Goal: Check status: Check status

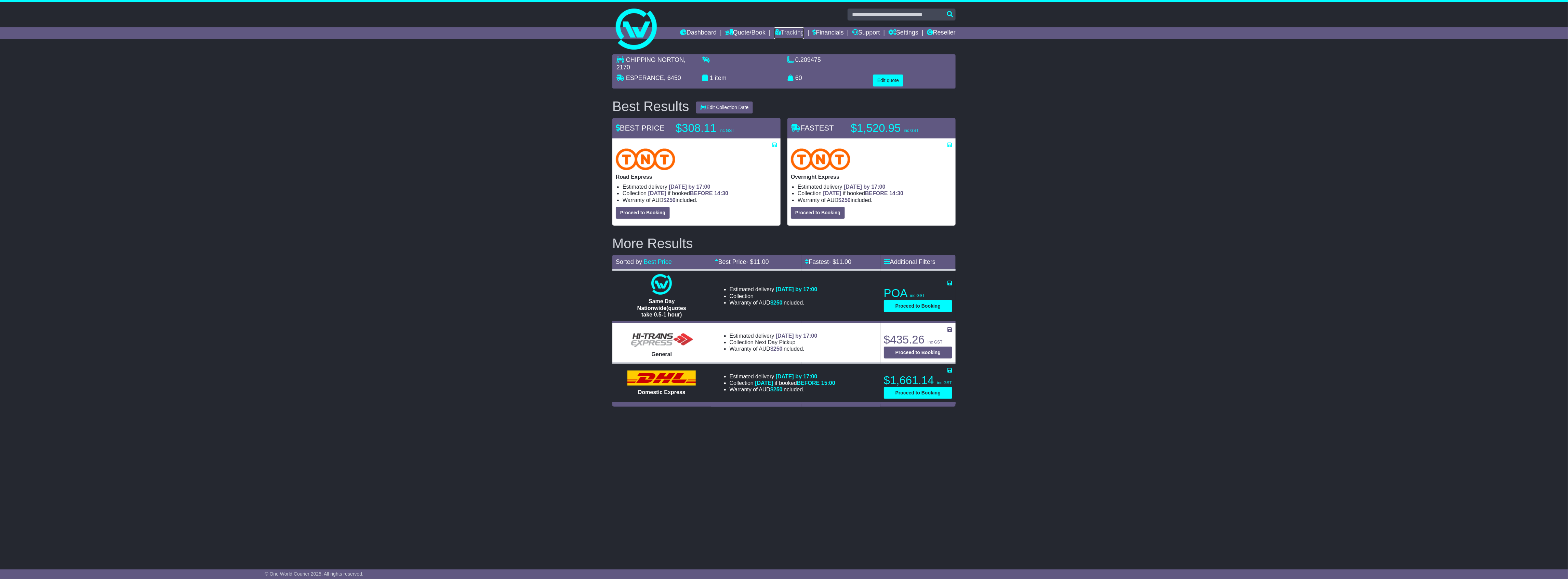
click at [779, 33] on link "Tracking" at bounding box center [789, 33] width 30 height 12
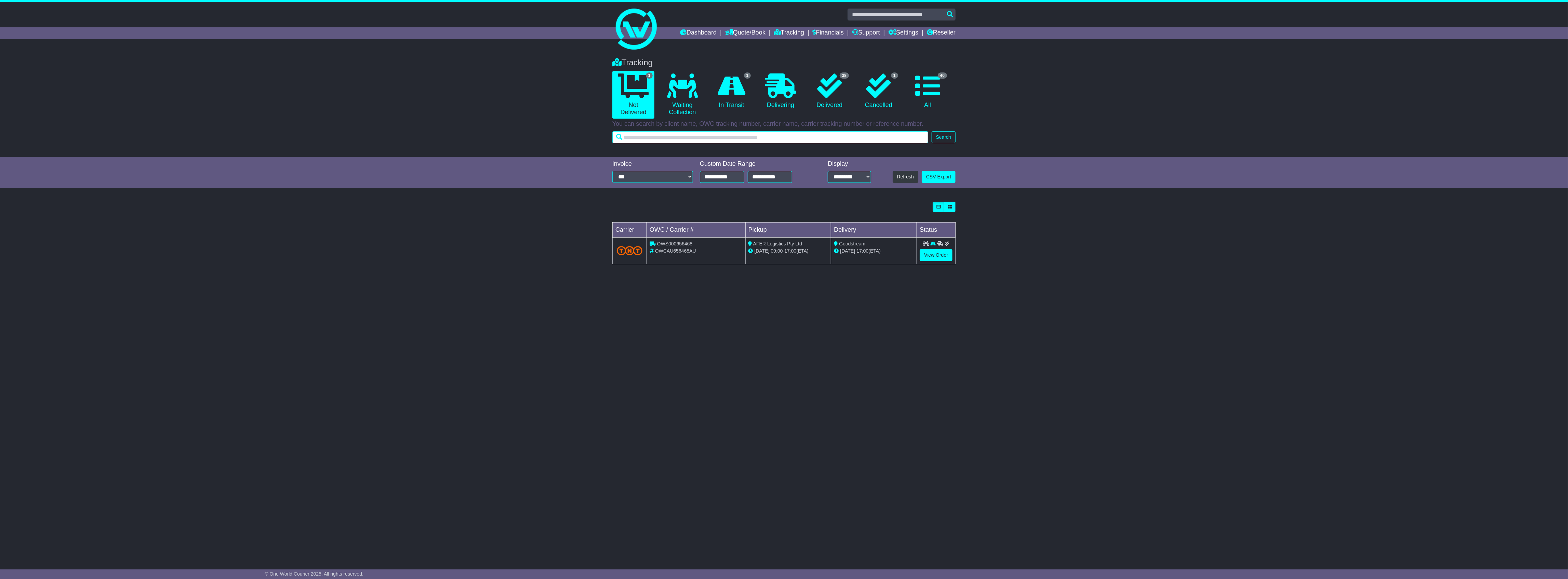
click at [761, 131] on input "text" at bounding box center [770, 137] width 316 height 12
paste input "*********"
type input "*********"
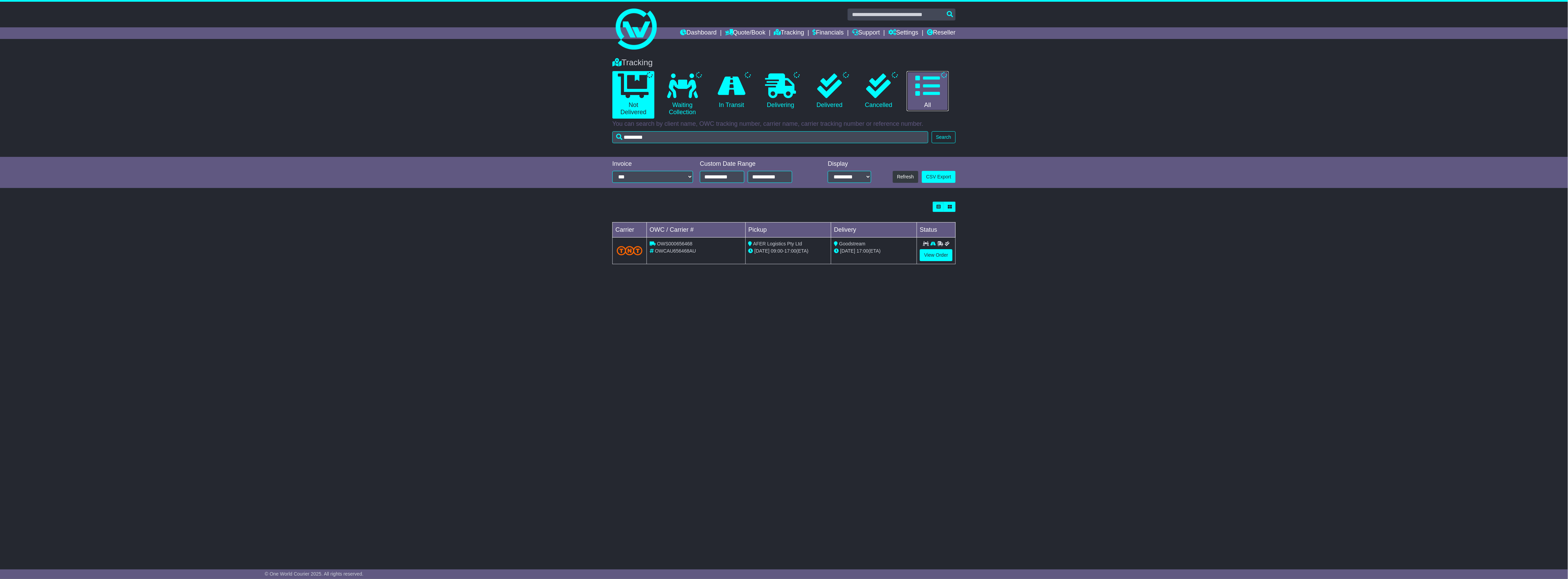
drag, startPoint x: 922, startPoint y: 105, endPoint x: 931, endPoint y: 117, distance: 15.0
click at [923, 105] on link "All" at bounding box center [928, 91] width 42 height 40
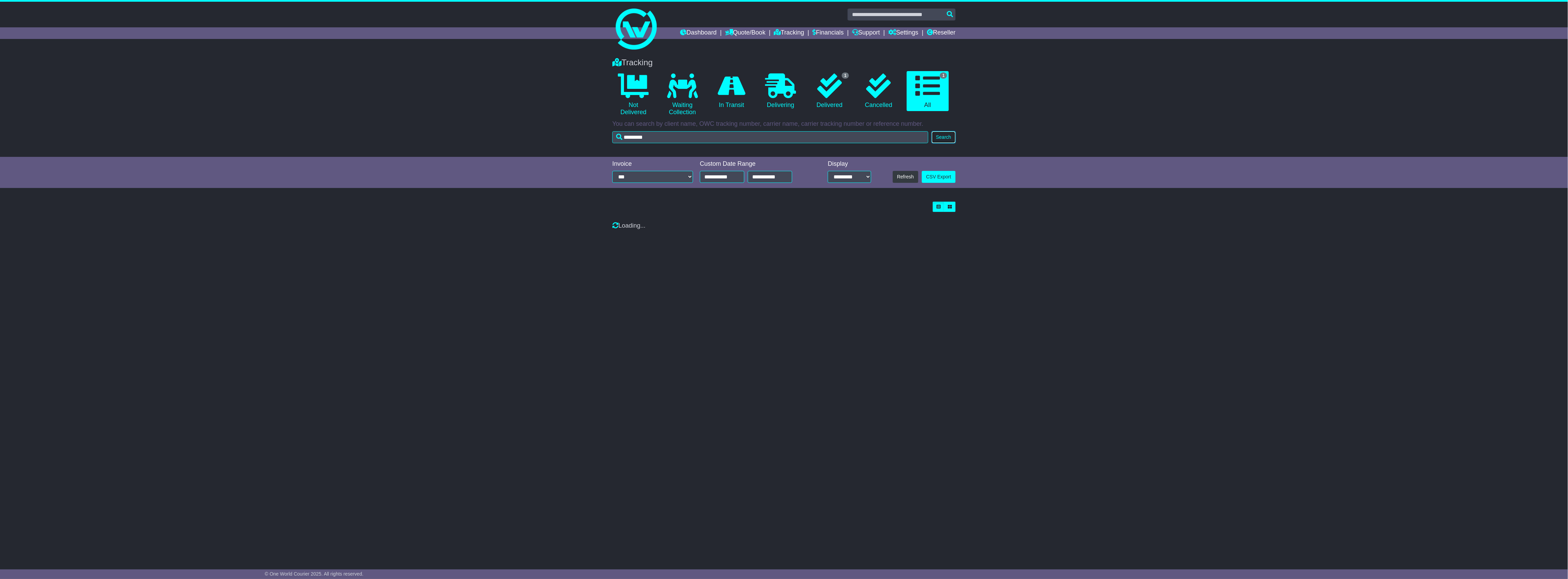
click at [936, 131] on button "Search" at bounding box center [943, 137] width 24 height 12
click at [934, 137] on button "Search" at bounding box center [943, 137] width 24 height 12
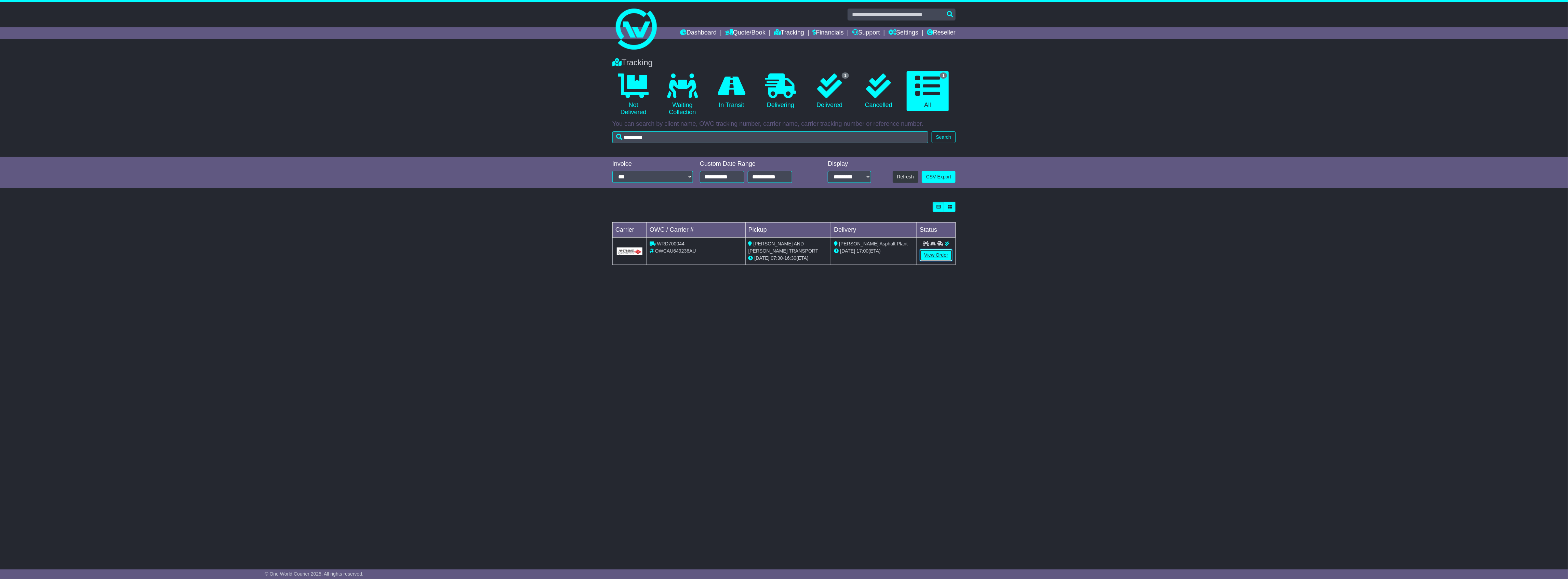
click at [934, 254] on link "View Order" at bounding box center [936, 255] width 33 height 12
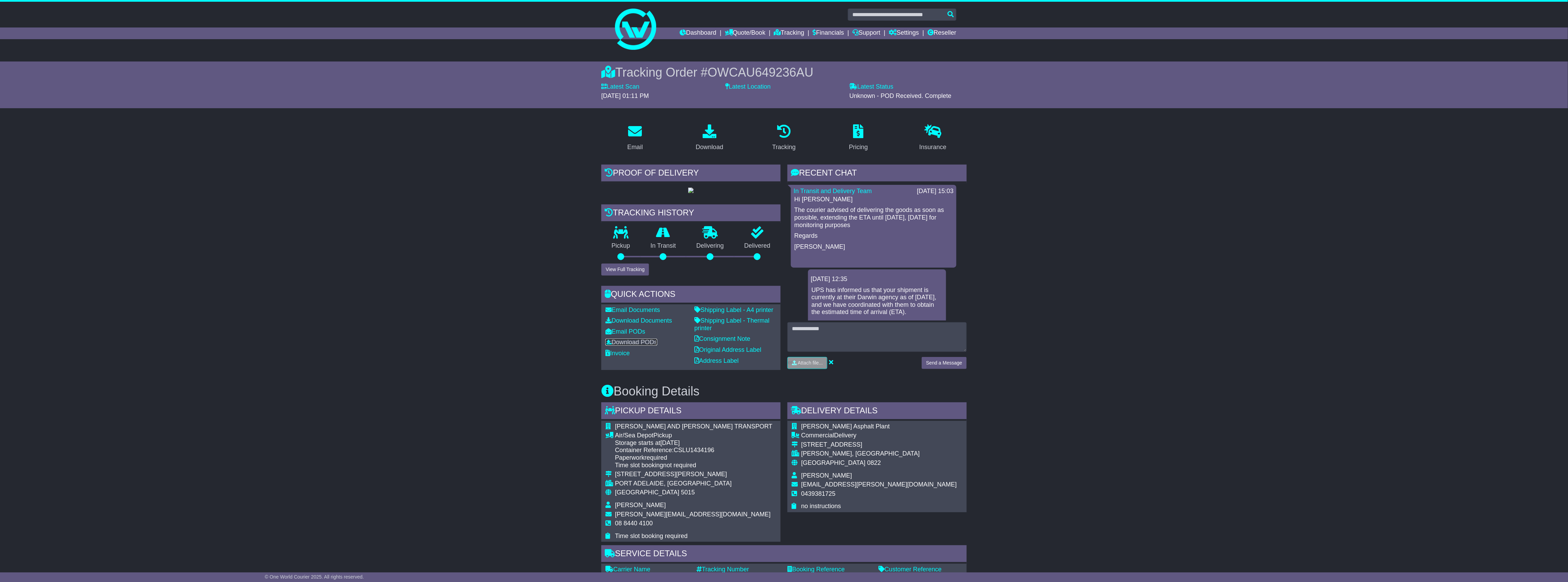
click at [647, 345] on link "Download PODs" at bounding box center [631, 342] width 52 height 7
click at [628, 275] on button "View Full Tracking" at bounding box center [625, 270] width 48 height 12
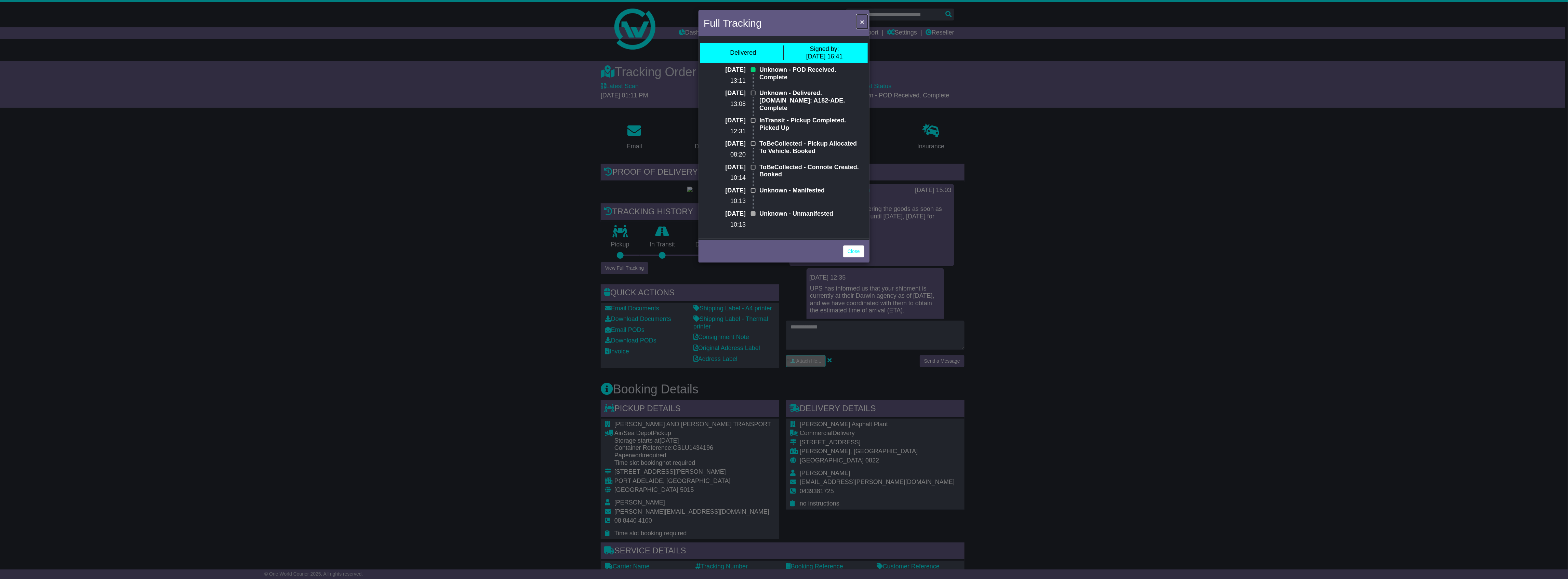
click at [863, 21] on span "×" at bounding box center [862, 21] width 4 height 8
